Goal: Information Seeking & Learning: Learn about a topic

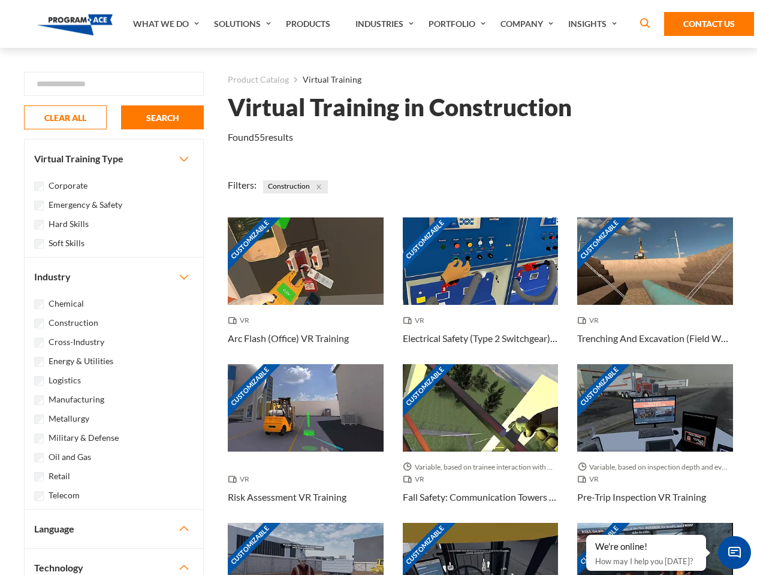
click at [167, 24] on link "What We Do" at bounding box center [167, 24] width 81 height 48
click at [244, 24] on link "Solutions" at bounding box center [244, 24] width 72 height 48
click at [386, 24] on link "Industries" at bounding box center [385, 24] width 73 height 48
click at [529, 24] on link "Company" at bounding box center [528, 24] width 68 height 48
click at [594, 24] on link "Insights" at bounding box center [593, 24] width 63 height 48
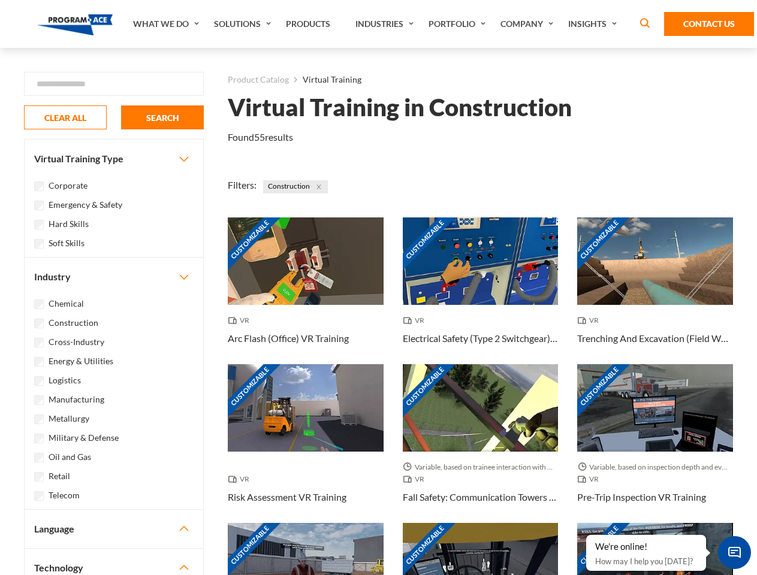
click at [0, 0] on div "Blog White Papers News" at bounding box center [0, 0] width 0 height 0
click at [0, 0] on strong "How Virtual Learning Can Enhance Workforce Productivity: A Guide for L&D Manage…" at bounding box center [0, 0] width 0 height 0
click at [734, 552] on span "Minimize live chat window" at bounding box center [734, 553] width 44 height 44
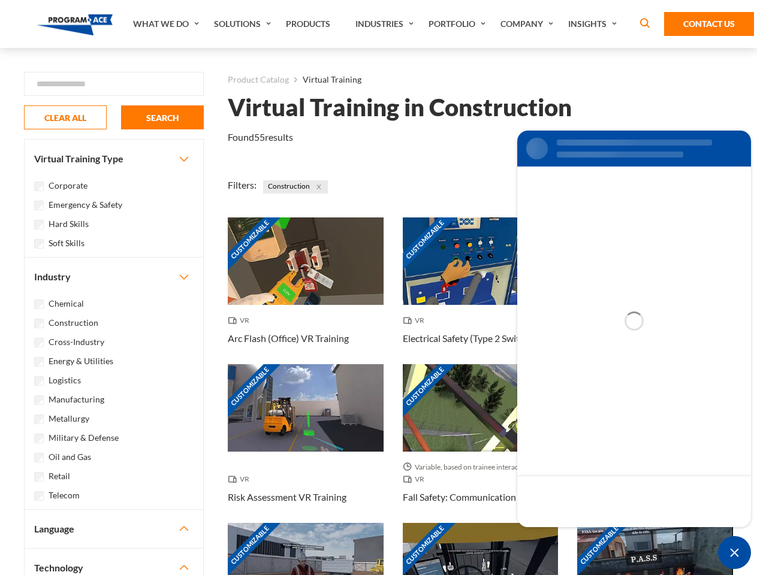
click at [586, 536] on div "Customizable" at bounding box center [655, 566] width 156 height 87
